Goal: Task Accomplishment & Management: Use online tool/utility

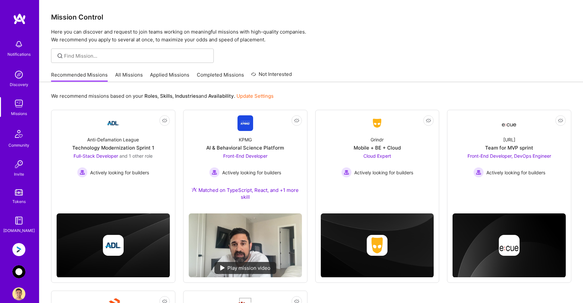
click at [20, 250] on img at bounding box center [18, 249] width 13 height 13
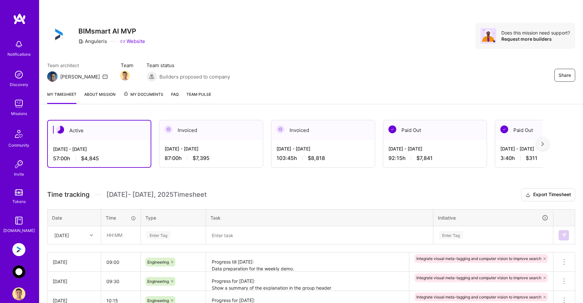
click at [83, 233] on div "[DATE]" at bounding box center [74, 234] width 53 height 17
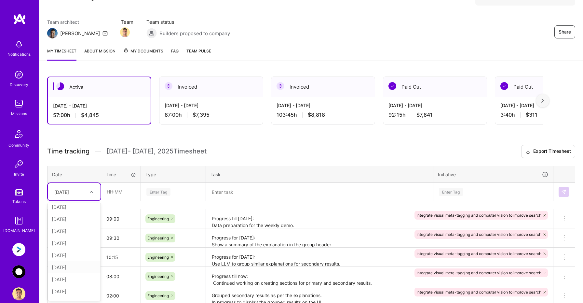
scroll to position [49, 0]
click at [63, 293] on div "[DATE]" at bounding box center [74, 293] width 53 height 12
click at [117, 191] on input "text" at bounding box center [121, 191] width 39 height 17
type input "09:30"
click at [171, 190] on div "Enter Tag" at bounding box center [173, 192] width 55 height 8
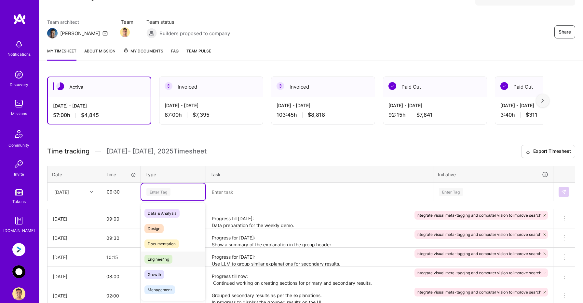
click at [161, 261] on span "Engineering" at bounding box center [159, 259] width 28 height 9
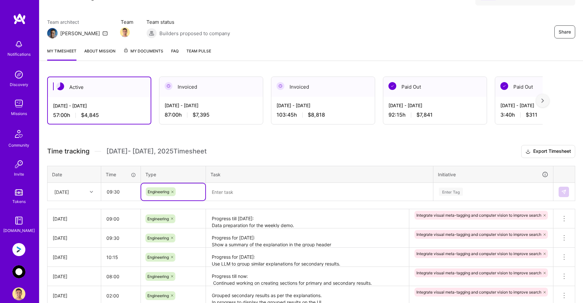
click at [219, 193] on textarea at bounding box center [320, 191] width 226 height 17
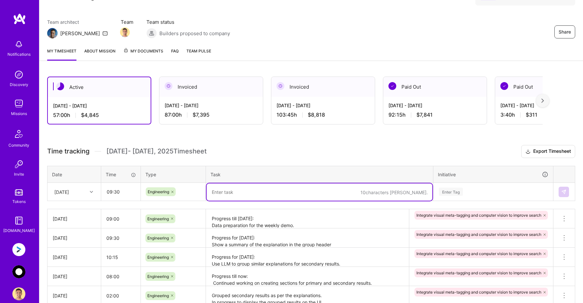
paste textarea "Progress as of now: Tested for the following query [DATE]: Center Table: The re…"
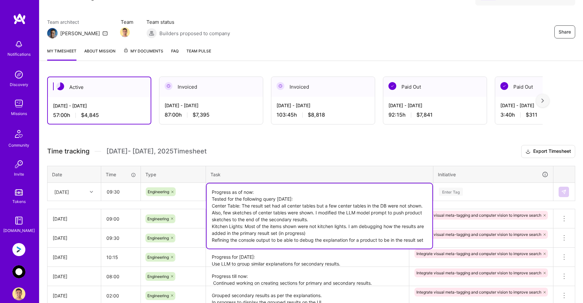
type textarea "Progress as of now: Tested for the following query [DATE]: Center Table: The re…"
click at [480, 192] on div "Enter Tag" at bounding box center [493, 191] width 119 height 17
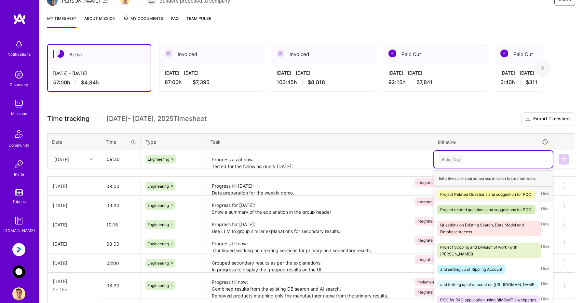
scroll to position [79, 0]
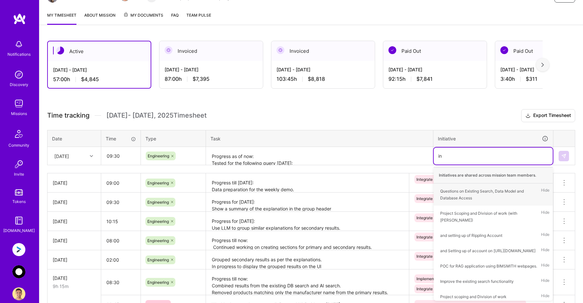
type input "int"
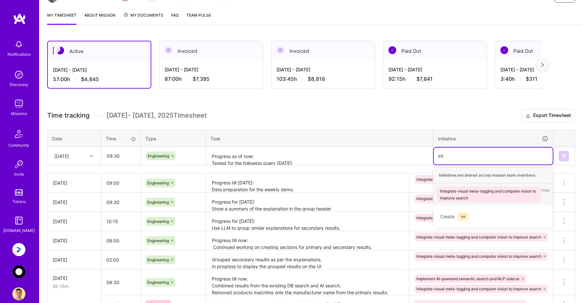
click at [483, 195] on div "Integrate visual meta-tagging and computer vision to improve search" at bounding box center [489, 195] width 98 height 14
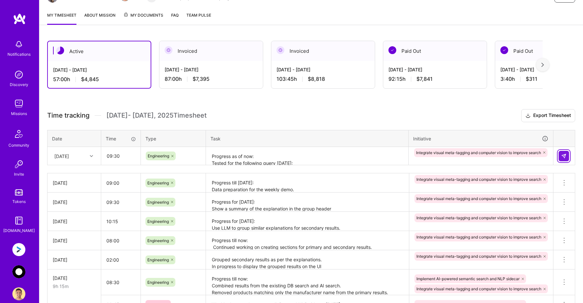
click at [565, 155] on img at bounding box center [564, 155] width 5 height 5
